Goal: Task Accomplishment & Management: Manage account settings

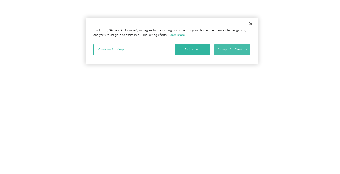
click at [230, 53] on button "Accept All Cookies" at bounding box center [233, 49] width 36 height 11
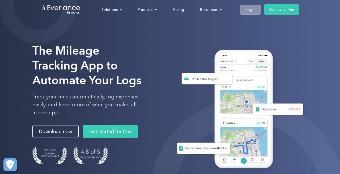
click at [249, 12] on div "Login" at bounding box center [251, 9] width 10 height 7
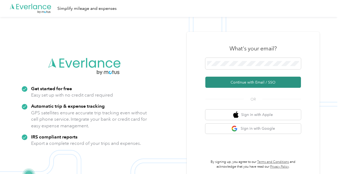
click at [229, 84] on button "Continue with Email / SSO" at bounding box center [254, 82] width 96 height 11
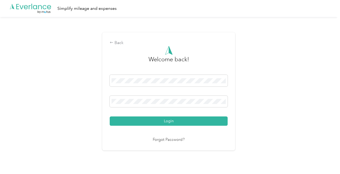
click at [170, 121] on button "Login" at bounding box center [169, 121] width 118 height 9
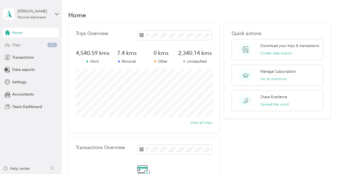
click at [20, 45] on span "Trips" at bounding box center [16, 45] width 8 height 6
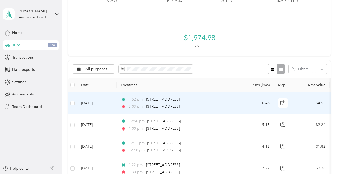
scroll to position [41, 0]
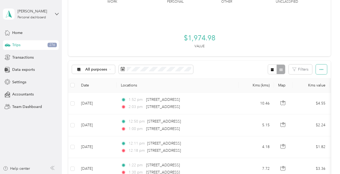
click at [322, 70] on icon "button" at bounding box center [322, 70] width 4 height 4
click at [321, 78] on span "Select all" at bounding box center [317, 79] width 15 height 5
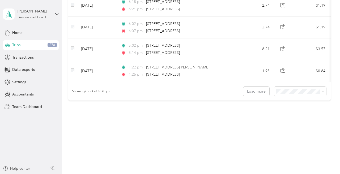
scroll to position [598, 0]
click at [288, 121] on span "100 per load" at bounding box center [291, 120] width 22 height 5
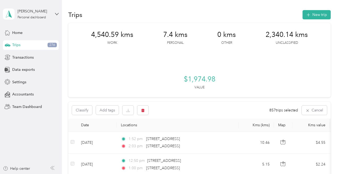
scroll to position [1, 0]
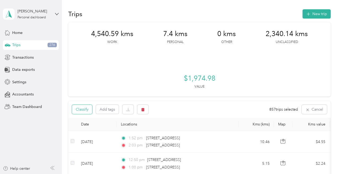
click at [81, 109] on button "Classify" at bounding box center [82, 109] width 20 height 9
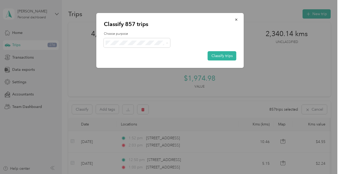
click at [130, 50] on span "Work" at bounding box center [141, 53] width 49 height 6
click at [230, 53] on button "Classify trips" at bounding box center [222, 55] width 29 height 9
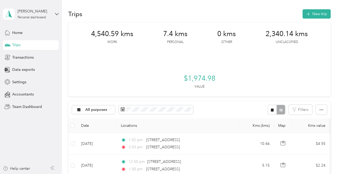
click at [24, 44] on div "Trips" at bounding box center [31, 45] width 56 height 10
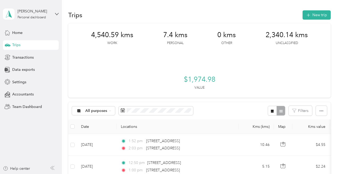
scroll to position [0, 0]
click at [9, 36] on div "Home" at bounding box center [31, 33] width 56 height 10
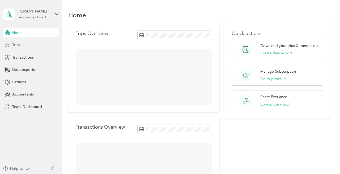
click at [16, 45] on span "Trips" at bounding box center [16, 45] width 8 height 6
